Goal: Information Seeking & Learning: Learn about a topic

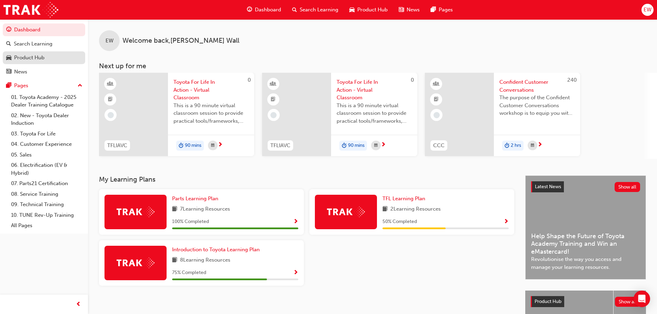
click at [49, 58] on div "Product Hub" at bounding box center [43, 57] width 75 height 9
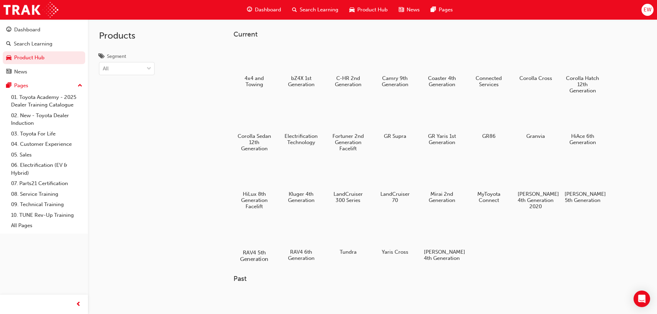
click at [258, 233] on div at bounding box center [254, 233] width 38 height 28
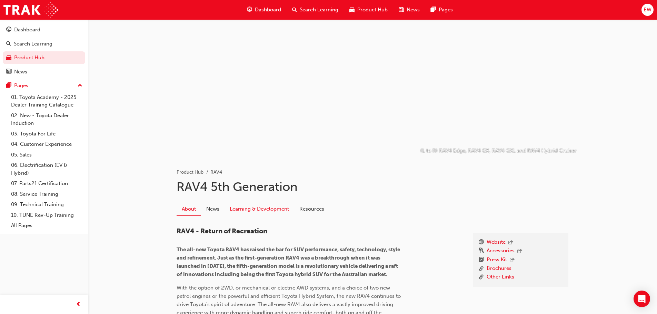
click at [258, 213] on link "Learning & Development" at bounding box center [259, 208] width 70 height 13
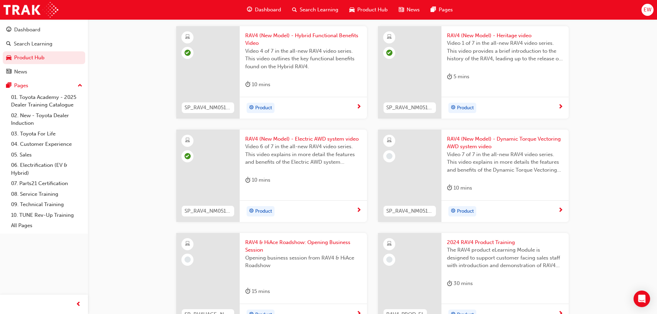
scroll to position [414, 0]
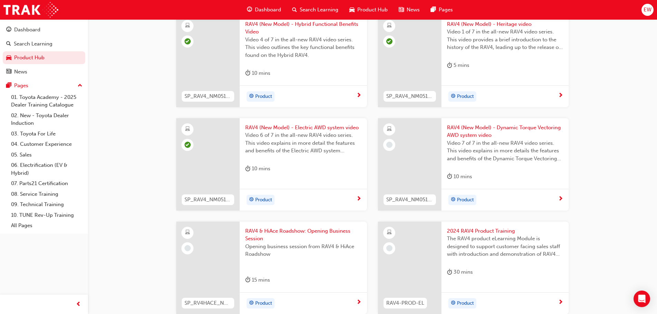
click at [492, 142] on span "Video 7 of 7 in the all-new RAV4 video series. This video explains in more deta…" at bounding box center [505, 150] width 116 height 23
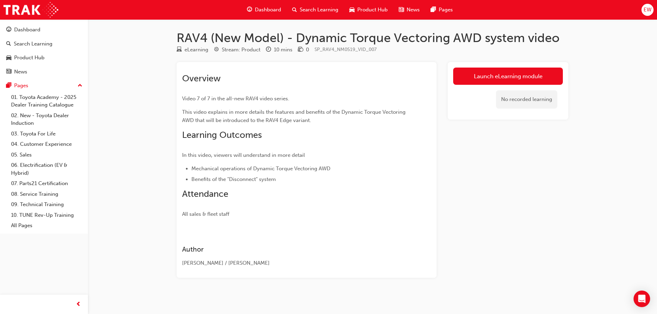
click at [481, 66] on div "Launch eLearning module No recorded learning" at bounding box center [507, 91] width 121 height 58
click at [487, 87] on div "No recorded learning" at bounding box center [508, 99] width 110 height 29
click at [487, 81] on link "Launch eLearning module" at bounding box center [508, 76] width 110 height 17
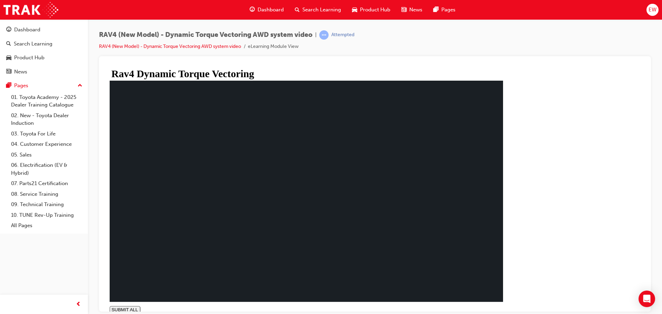
type input "1"
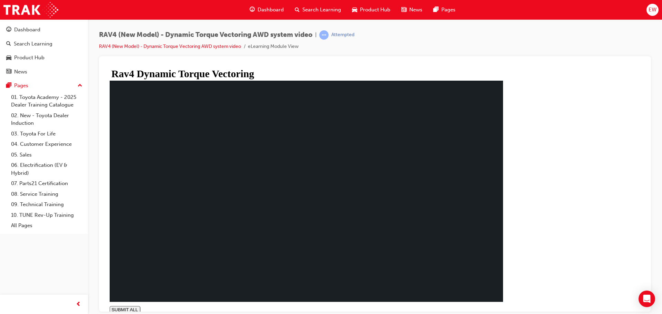
drag, startPoint x: 568, startPoint y: 304, endPoint x: 553, endPoint y: 290, distance: 20.5
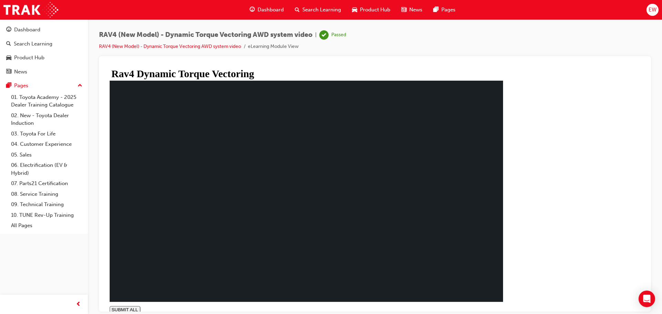
click at [5, 28] on link "Dashboard" at bounding box center [44, 29] width 82 height 13
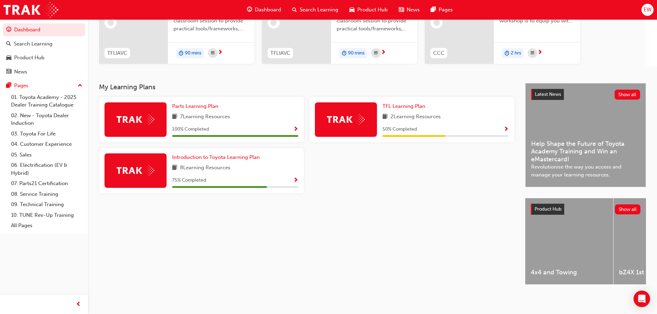
scroll to position [95, 0]
click at [26, 61] on div "Product Hub" at bounding box center [29, 58] width 30 height 8
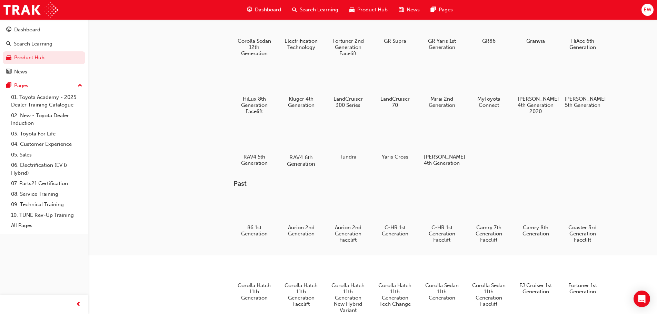
click at [295, 143] on div at bounding box center [301, 138] width 38 height 28
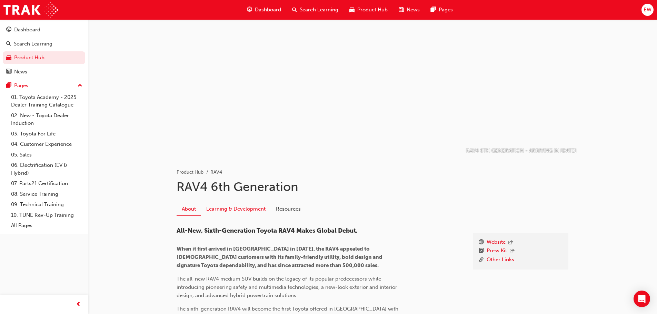
click at [246, 209] on link "Learning & Development" at bounding box center [236, 208] width 70 height 13
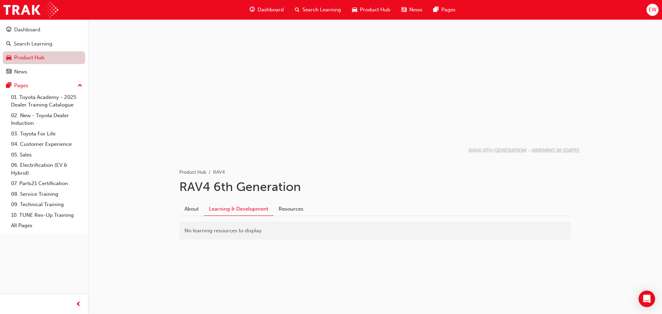
click at [37, 56] on link "Product Hub" at bounding box center [44, 57] width 82 height 13
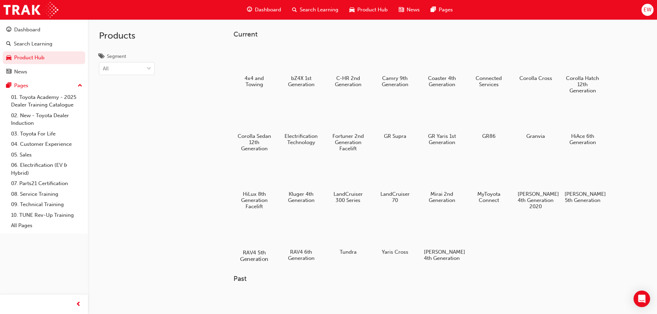
click at [248, 226] on div at bounding box center [254, 233] width 38 height 28
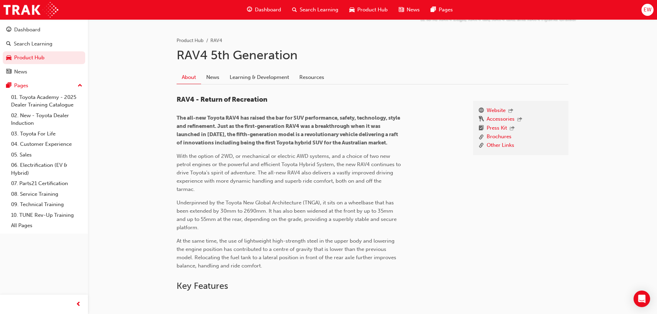
scroll to position [172, 0]
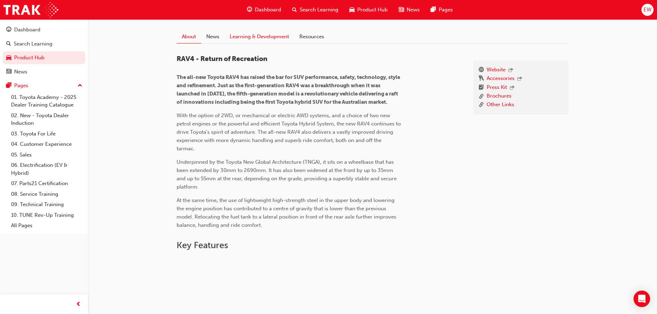
click at [261, 31] on link "Learning & Development" at bounding box center [259, 36] width 70 height 13
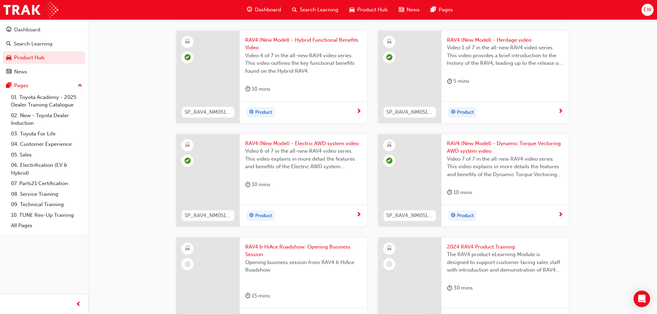
scroll to position [448, 0]
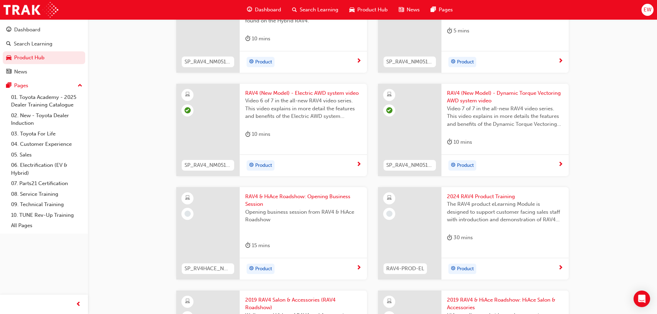
click at [498, 203] on span "The RAV4 product eLearning Module is designed to support customer facing sales …" at bounding box center [505, 211] width 116 height 23
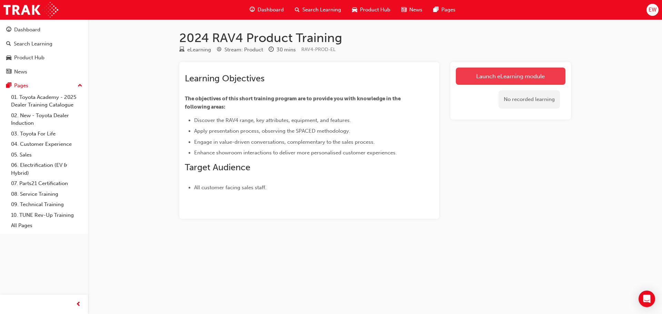
click at [485, 80] on link "Launch eLearning module" at bounding box center [511, 76] width 110 height 17
